Goal: Transaction & Acquisition: Purchase product/service

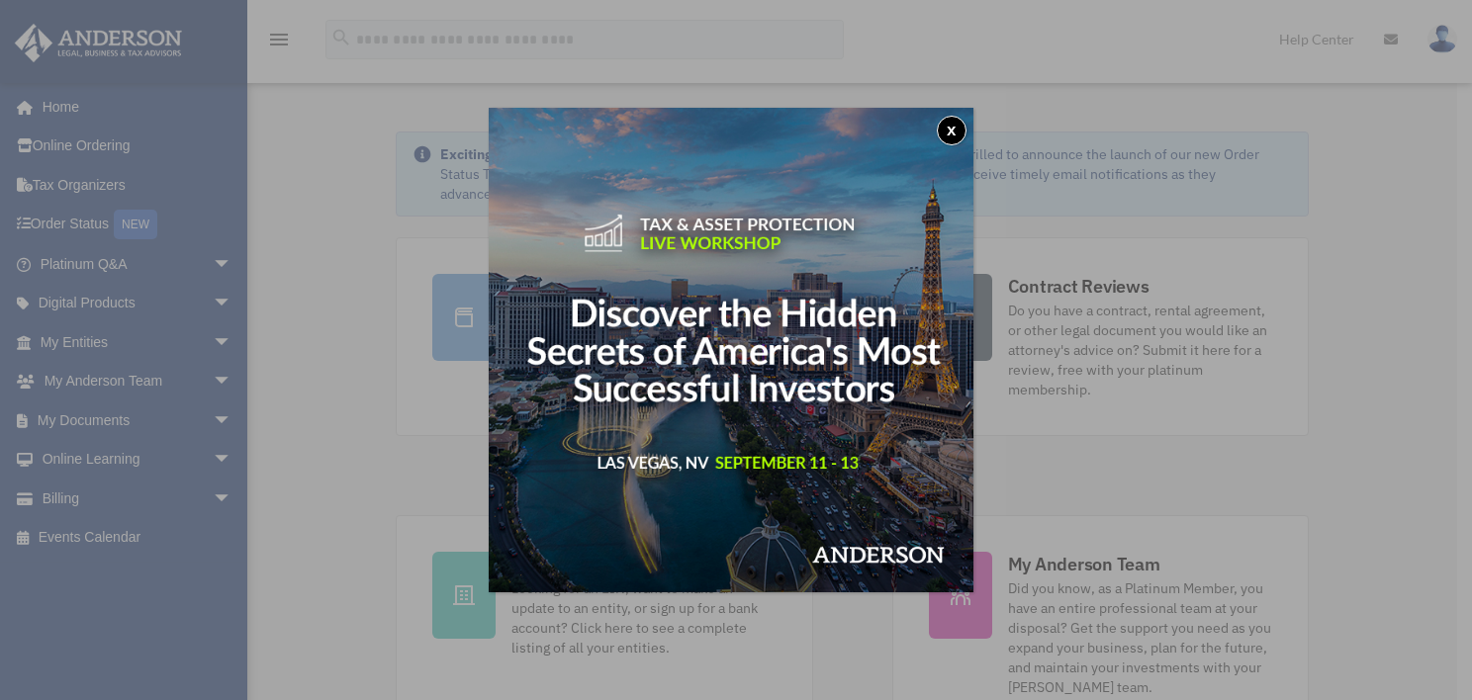
click at [954, 126] on button "x" at bounding box center [952, 131] width 30 height 30
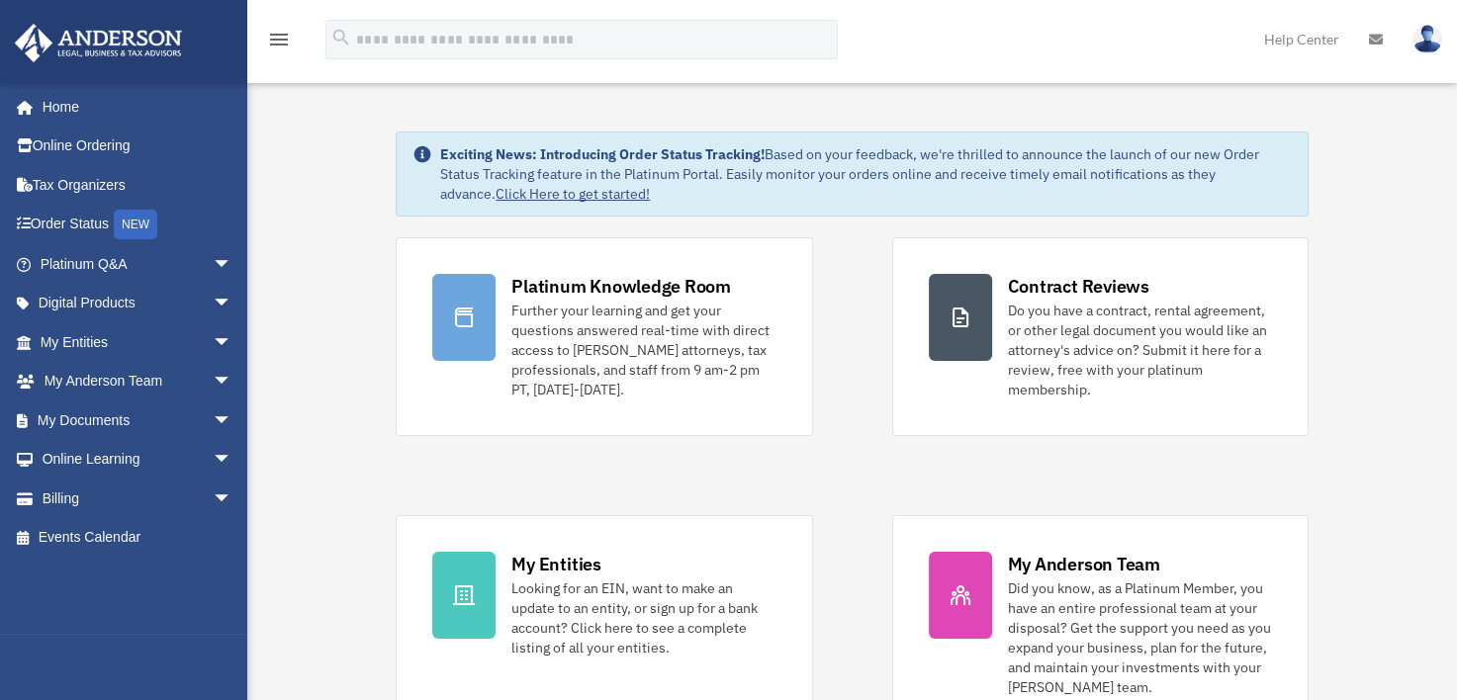
click at [86, 491] on link "Billing arrow_drop_down" at bounding box center [138, 499] width 248 height 40
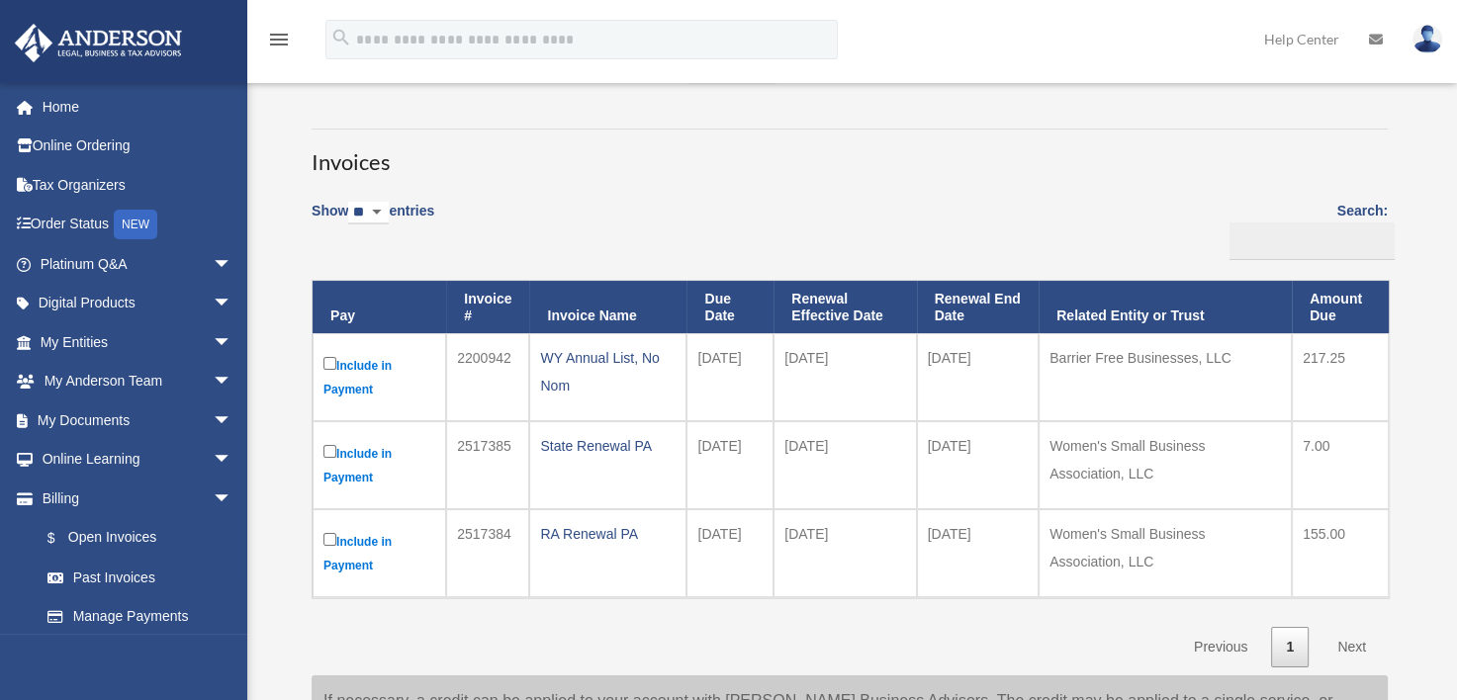
scroll to position [198, 0]
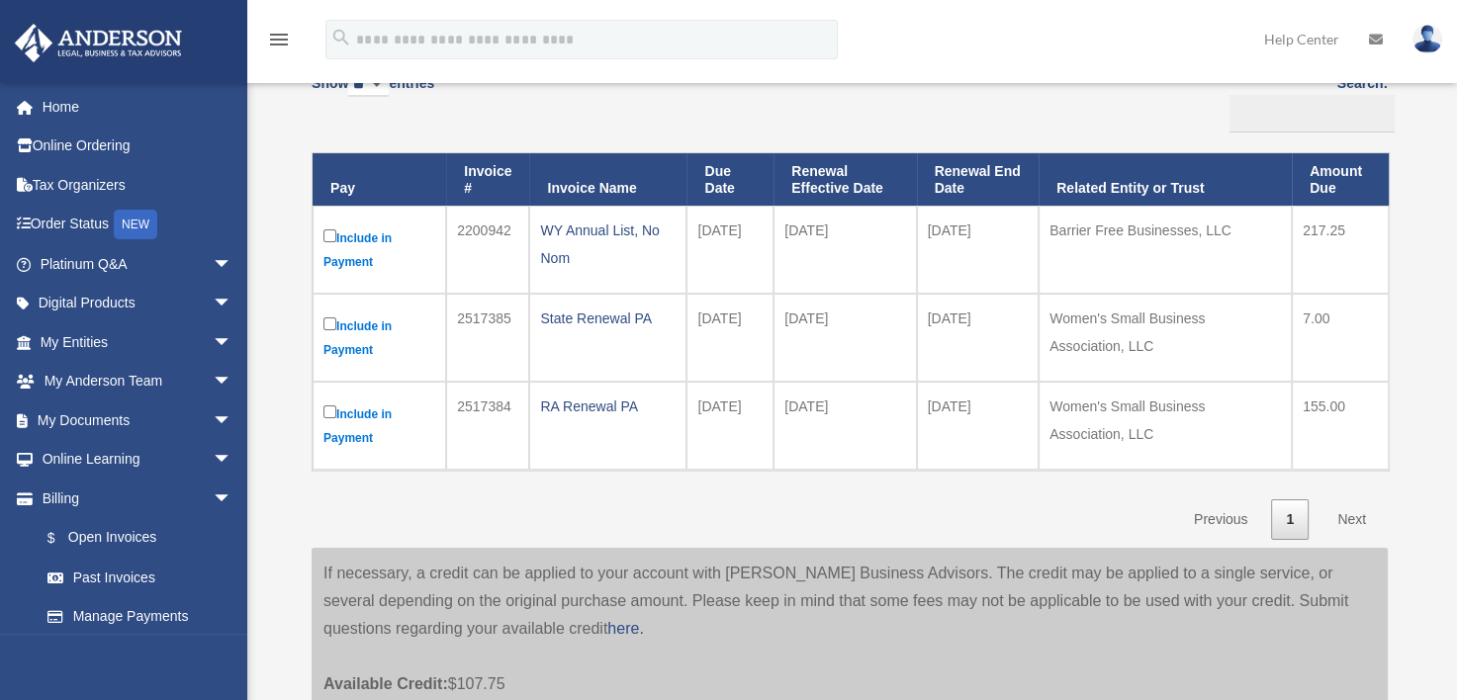
click at [591, 404] on div "RA Renewal PA" at bounding box center [608, 407] width 136 height 28
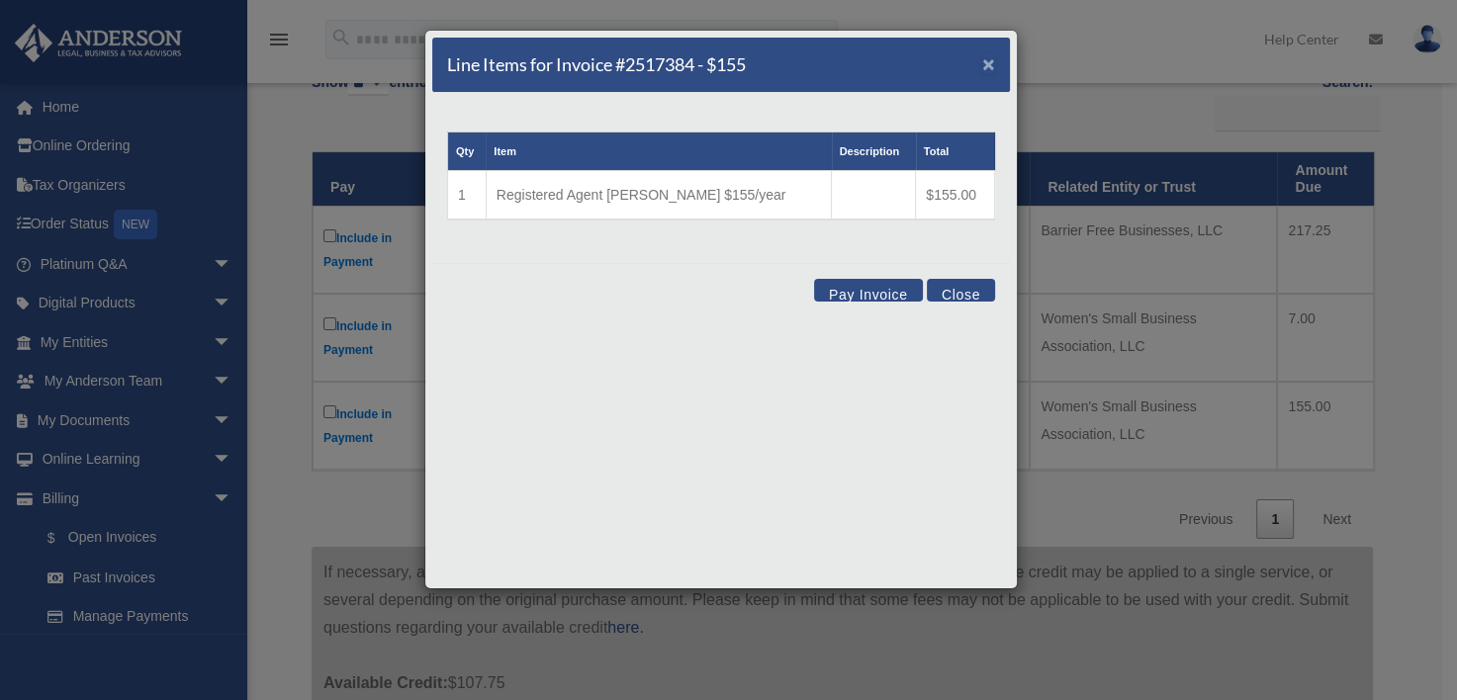
click at [989, 59] on span "×" at bounding box center [988, 63] width 13 height 23
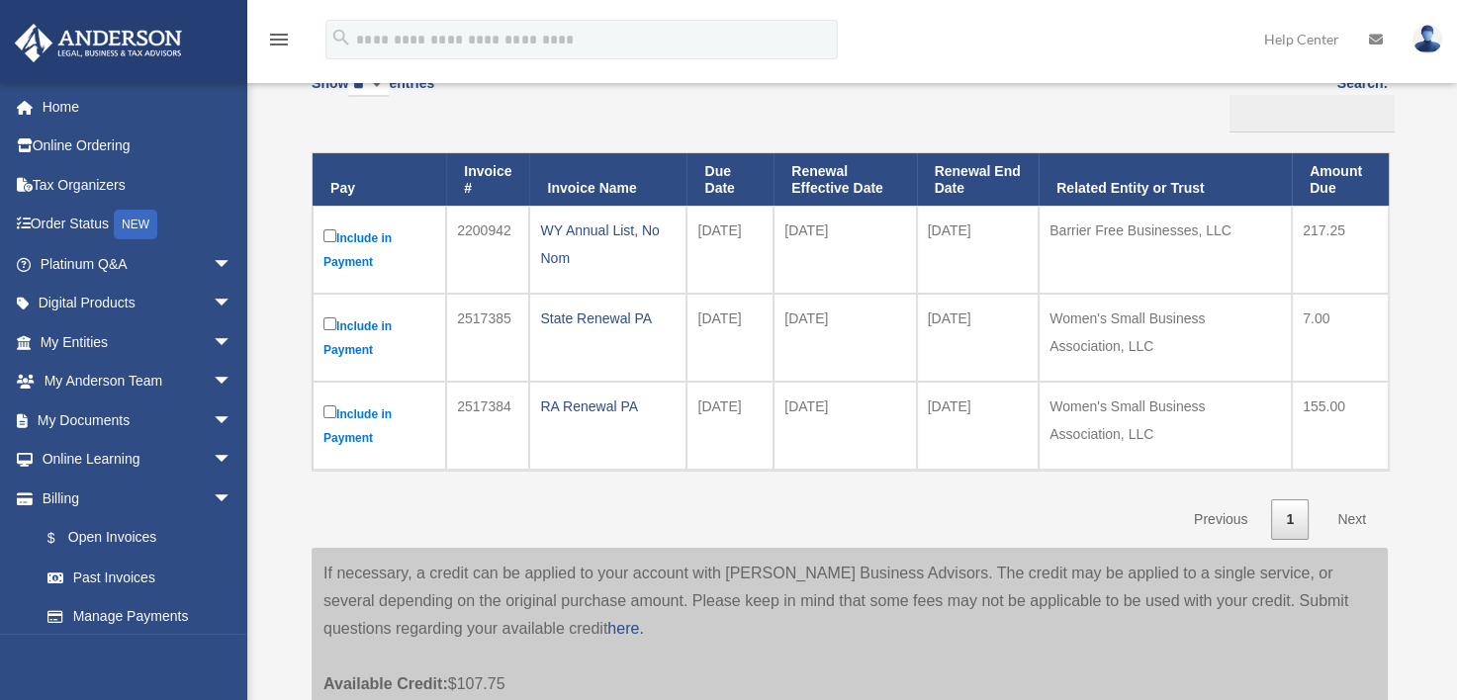
click at [603, 323] on div "State Renewal PA" at bounding box center [608, 319] width 136 height 28
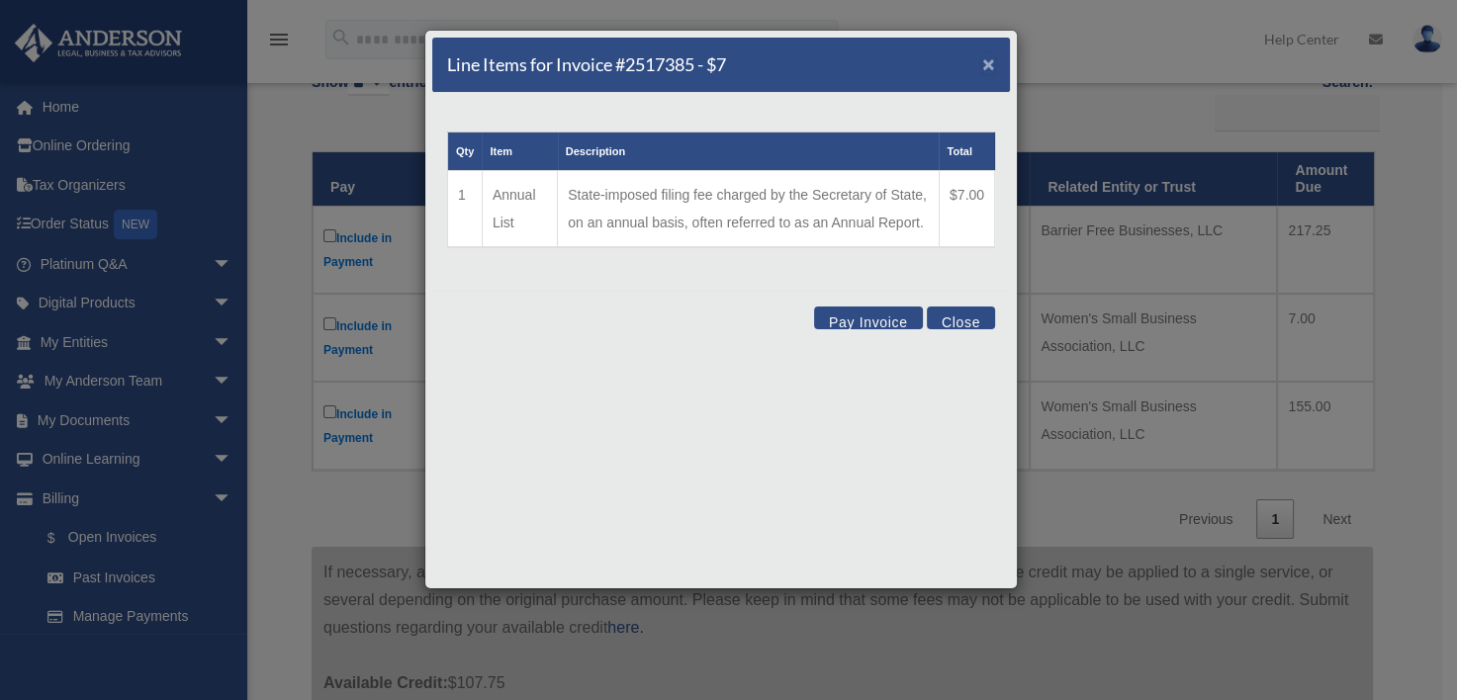
click at [993, 62] on span "×" at bounding box center [988, 63] width 13 height 23
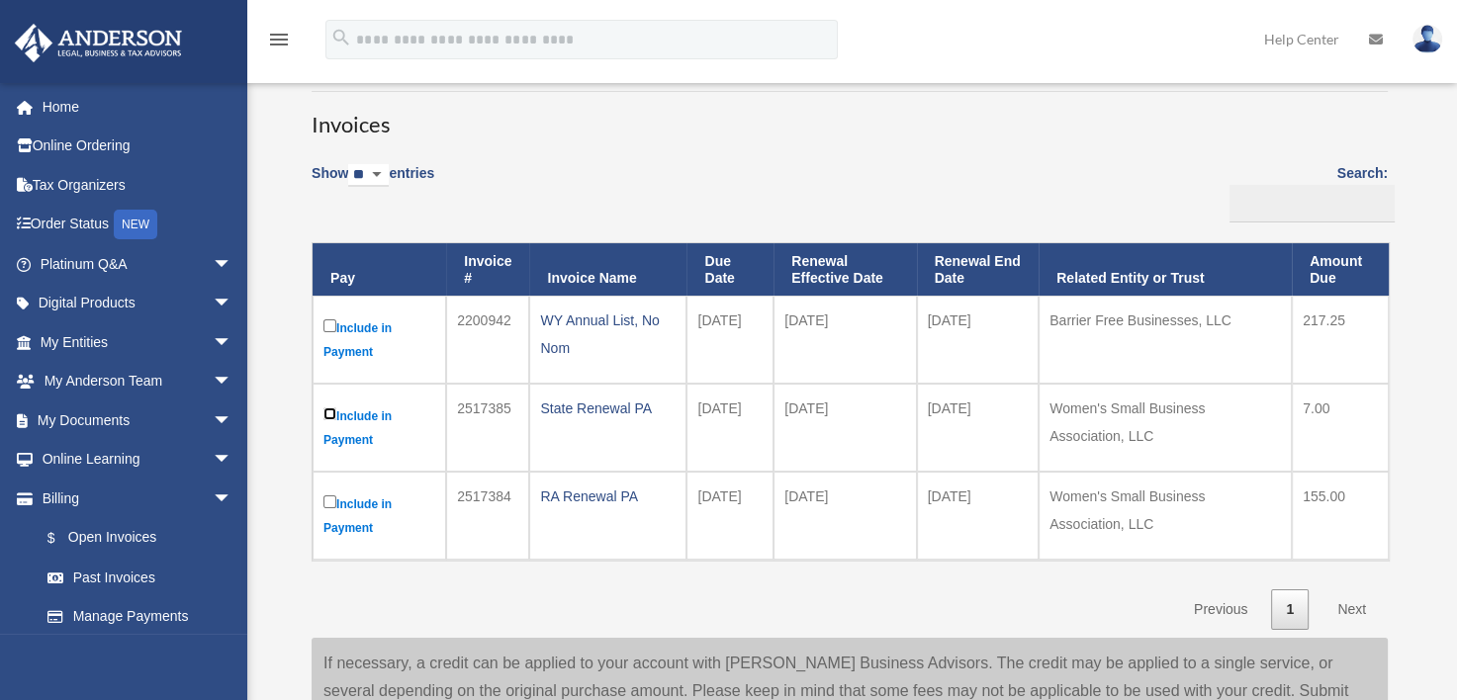
scroll to position [0, 0]
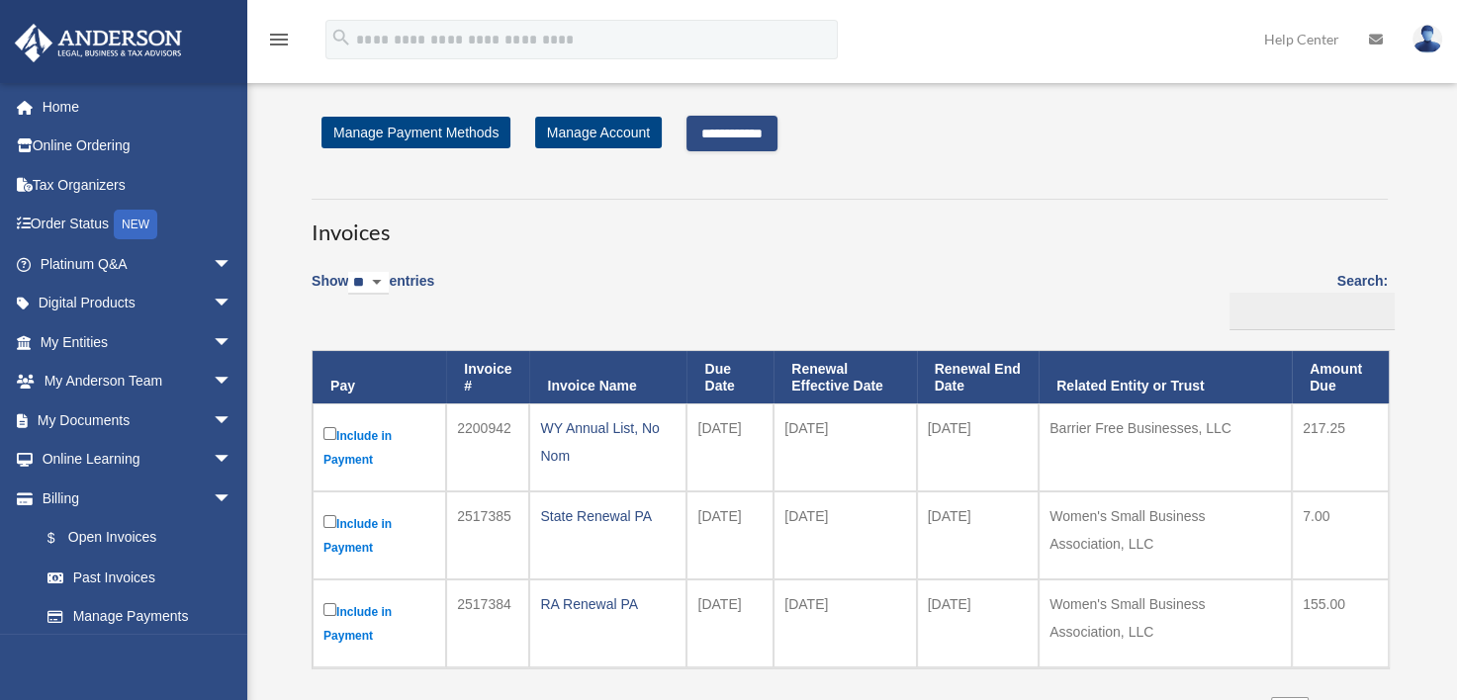
click at [751, 127] on input "**********" at bounding box center [732, 134] width 91 height 36
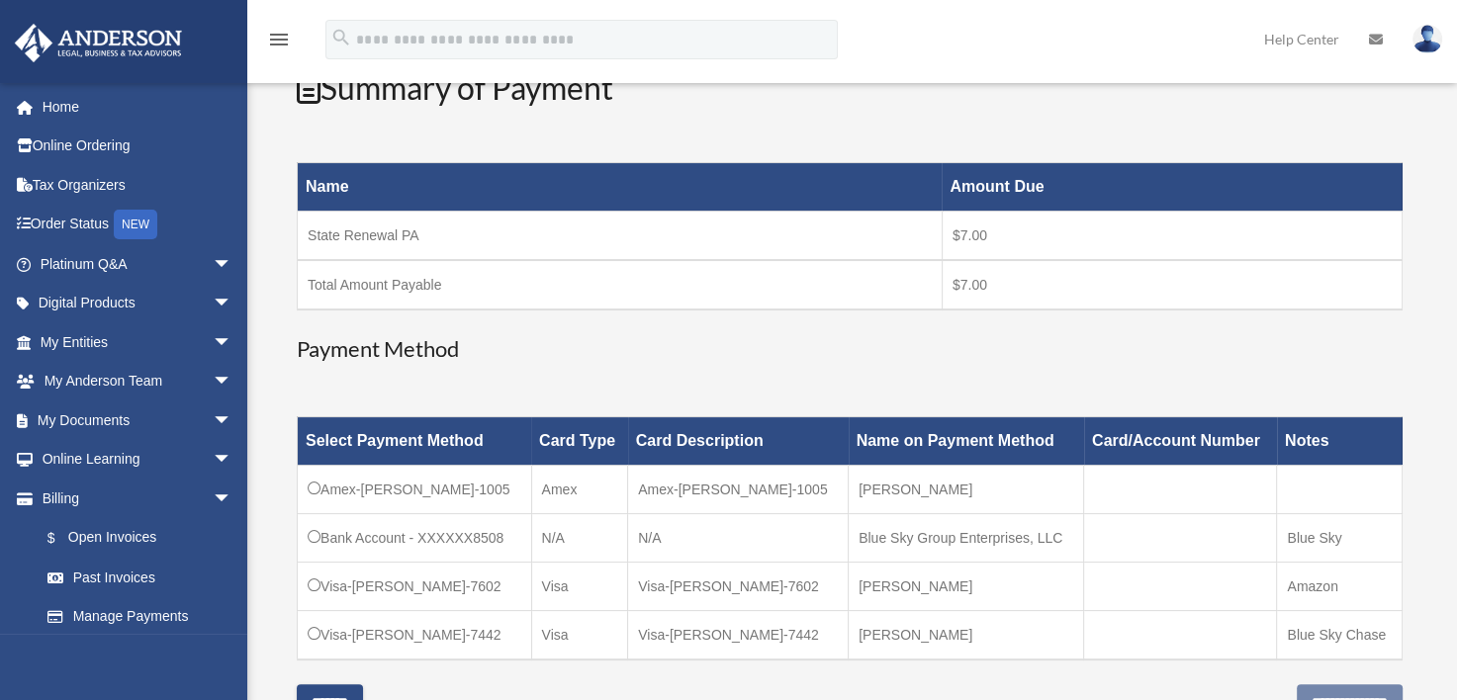
scroll to position [495, 0]
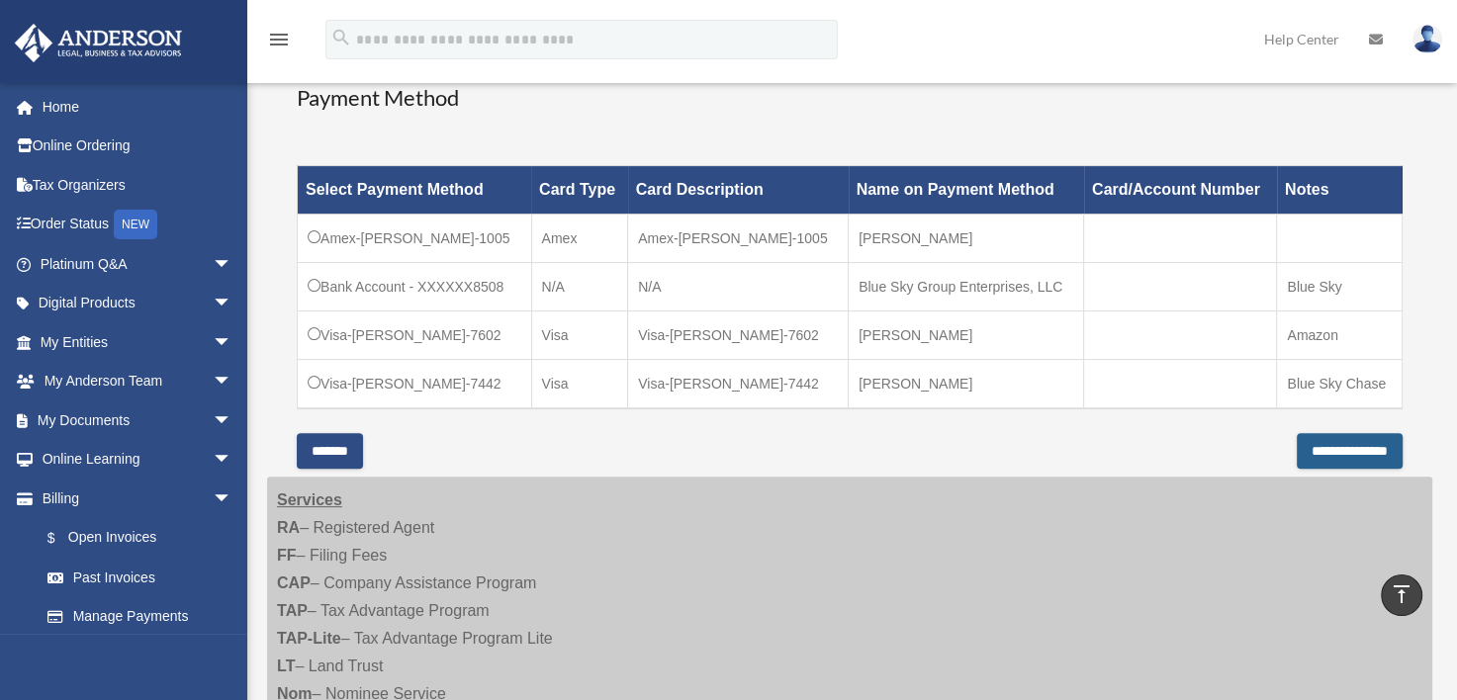
click at [1297, 447] on input "**********" at bounding box center [1350, 451] width 106 height 36
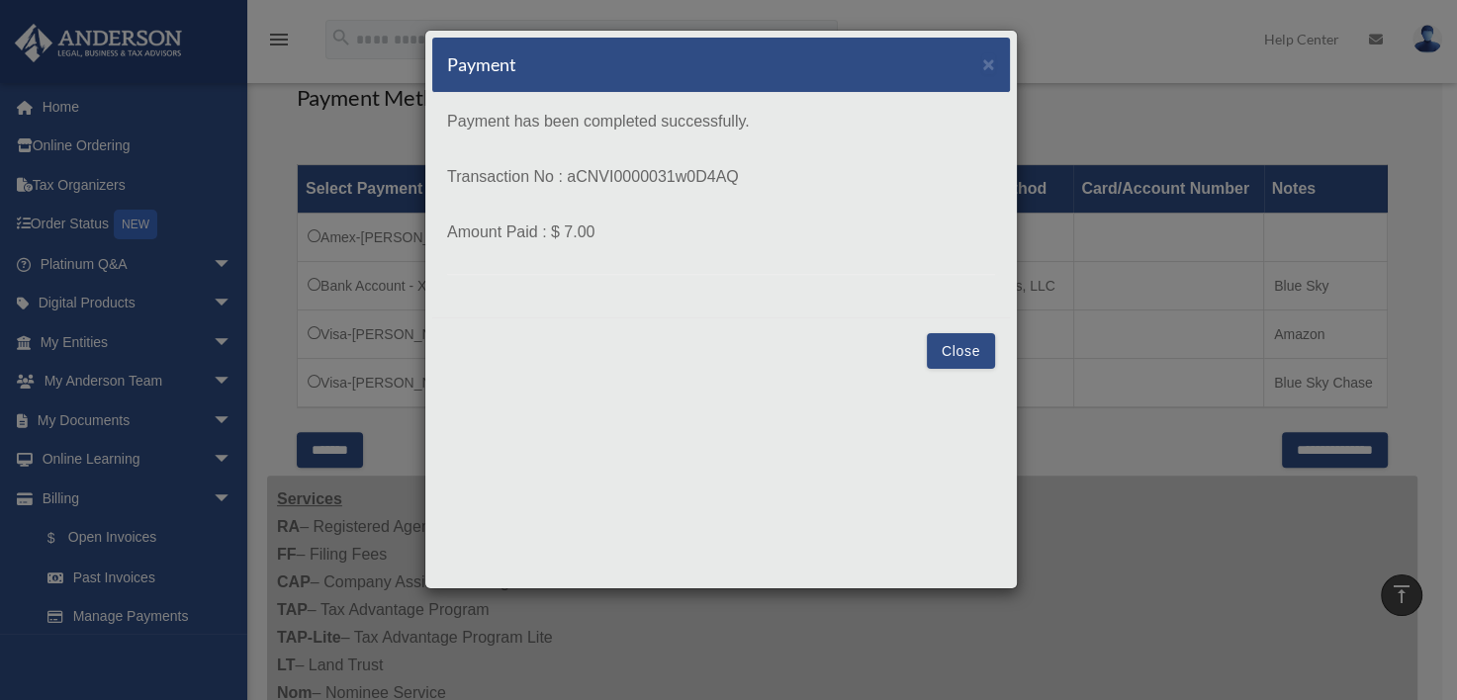
click at [959, 347] on button "Close" at bounding box center [961, 351] width 68 height 36
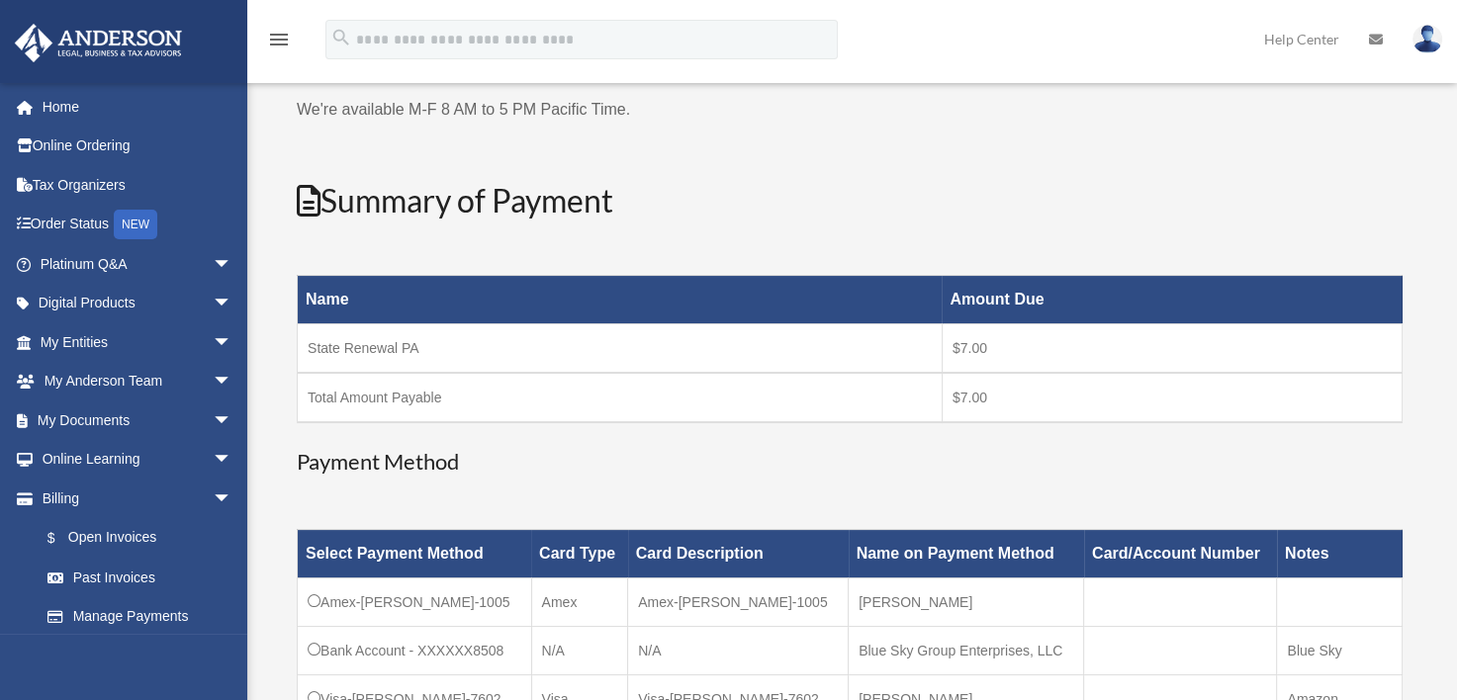
scroll to position [198, 0]
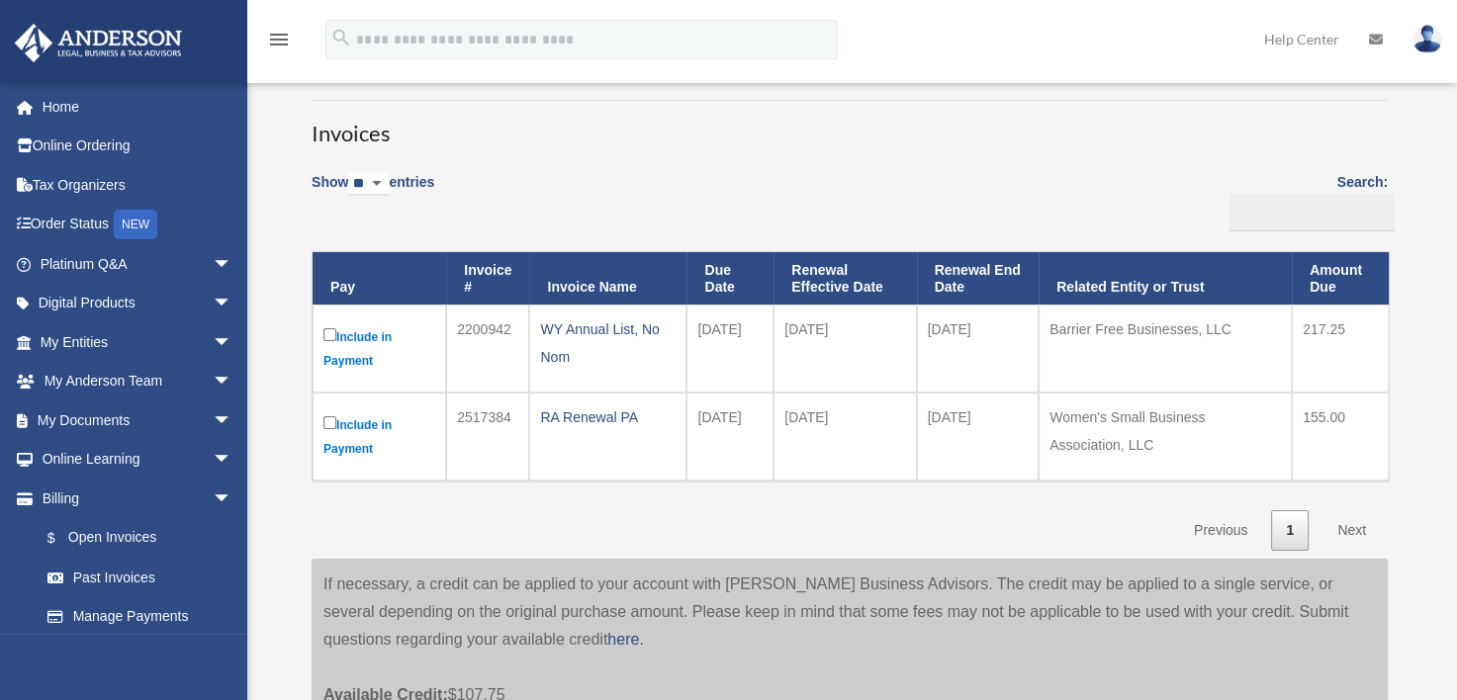
scroll to position [198, 0]
